Goal: Find specific page/section: Find specific page/section

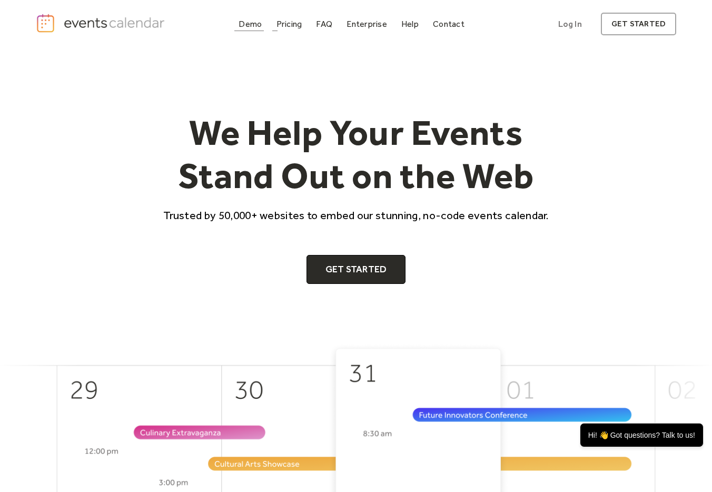
click at [261, 21] on div "Demo" at bounding box center [249, 24] width 23 height 6
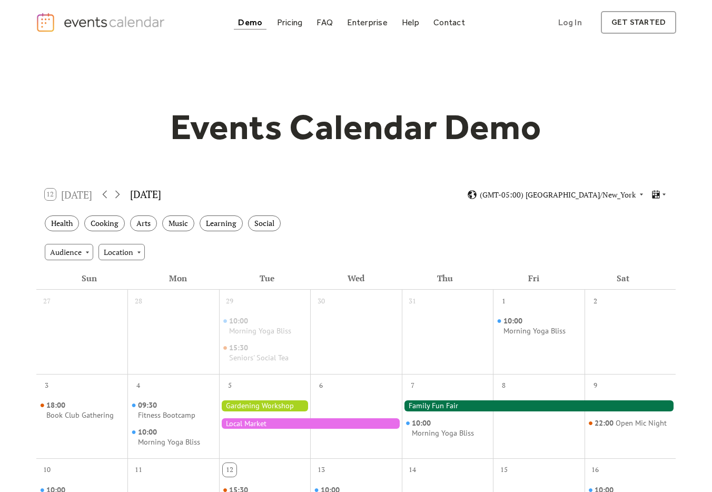
scroll to position [2, 0]
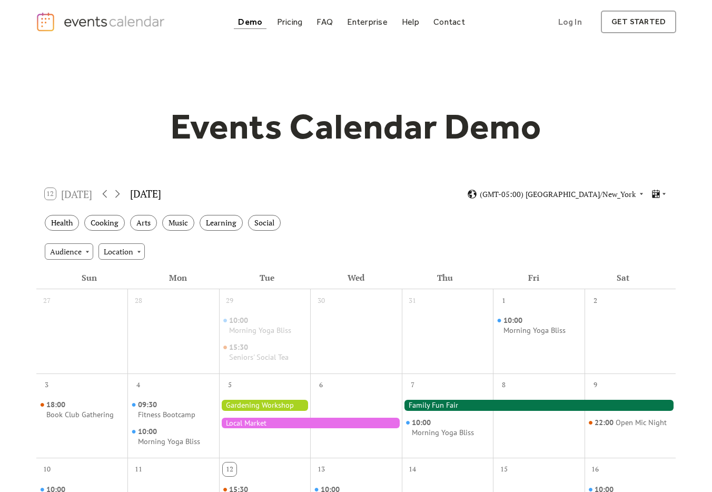
click at [252, 402] on div at bounding box center [265, 405] width 92 height 11
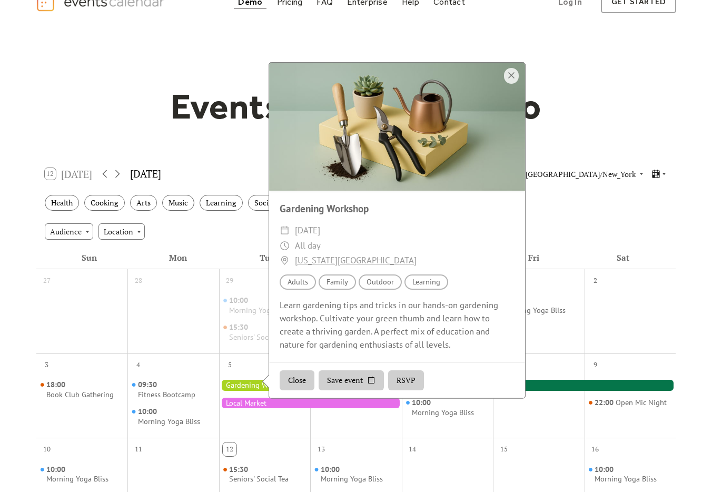
scroll to position [23, 0]
click at [205, 224] on div "Audience Location" at bounding box center [356, 230] width 640 height 28
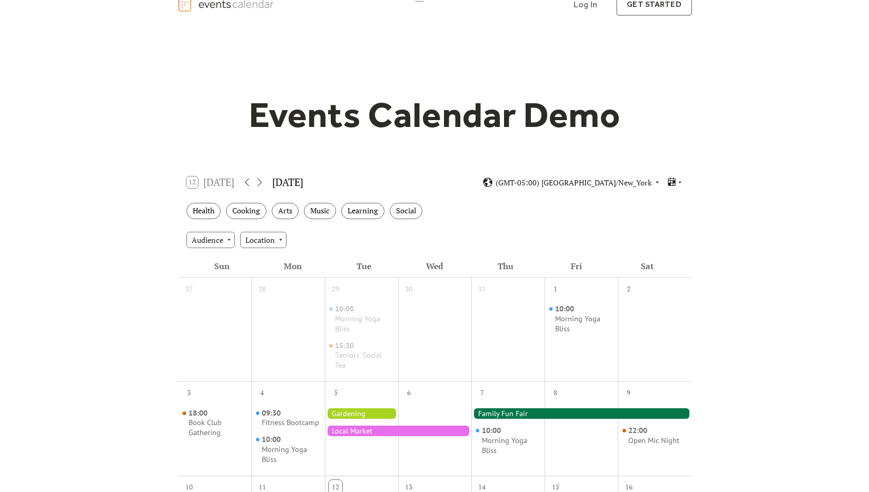
scroll to position [26, 0]
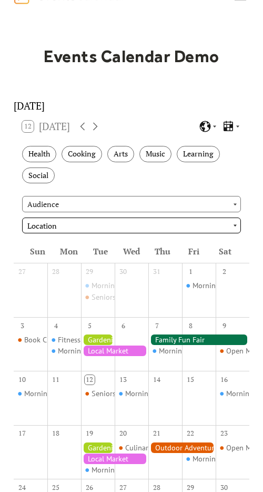
click at [112, 228] on div "Location" at bounding box center [131, 225] width 219 height 16
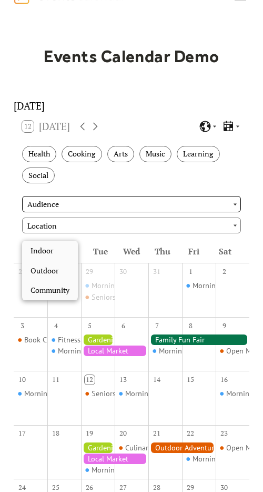
click at [41, 207] on div "Audience" at bounding box center [131, 204] width 219 height 16
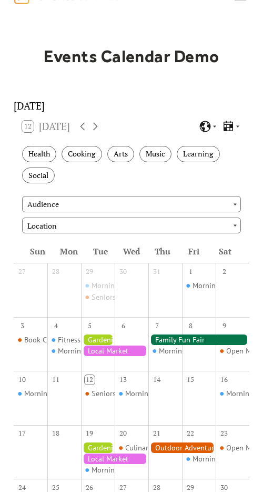
click at [108, 181] on div "Health Cooking Arts Music Learning Social" at bounding box center [132, 165] width 236 height 50
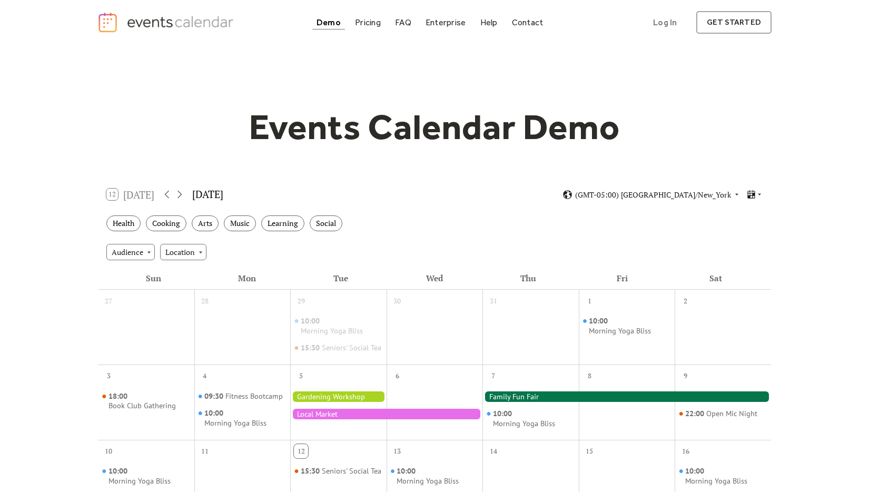
scroll to position [0, 0]
